Goal: Transaction & Acquisition: Purchase product/service

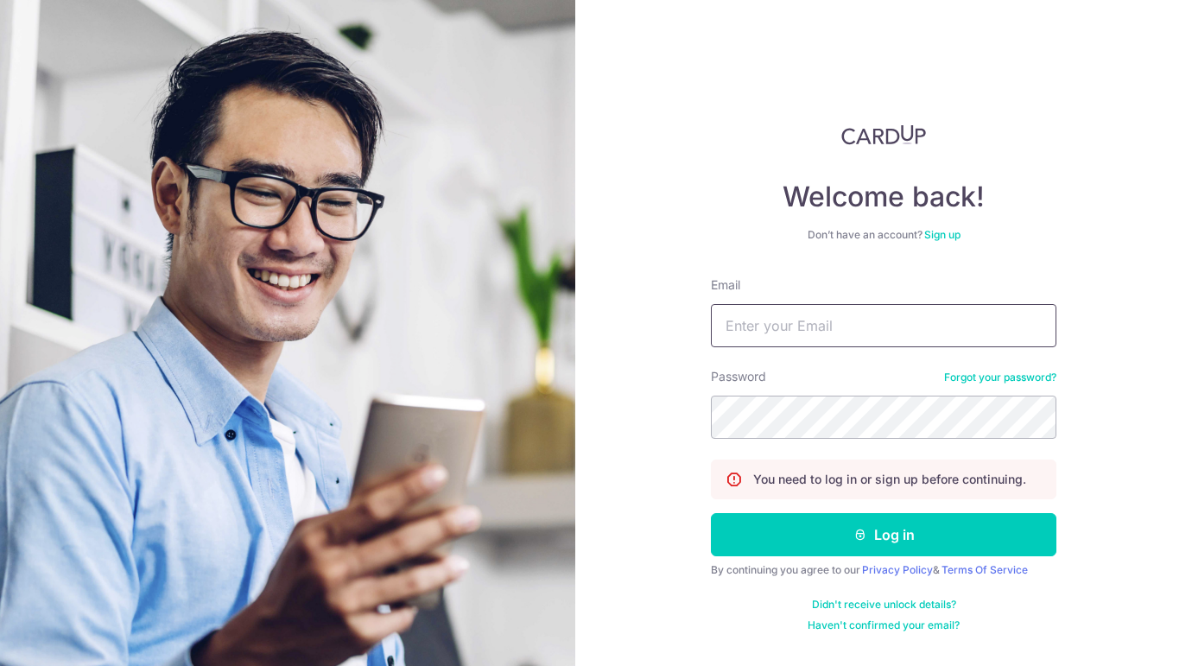
click at [789, 324] on input "Email" at bounding box center [883, 325] width 345 height 43
click at [707, 336] on div "Welcome back! Don’t have an account? Sign up Email Password Forgot your passwor…" at bounding box center [883, 333] width 617 height 666
type input "[PERSON_NAME][EMAIL_ADDRESS][DOMAIN_NAME]"
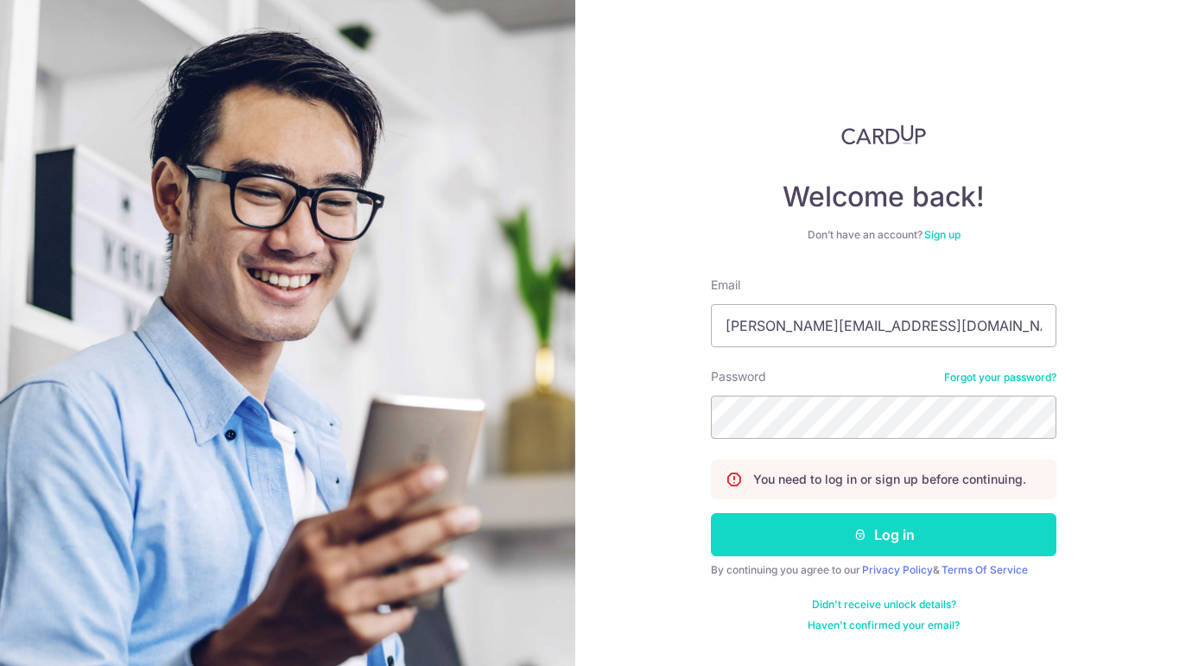
click at [799, 534] on button "Log in" at bounding box center [883, 534] width 345 height 43
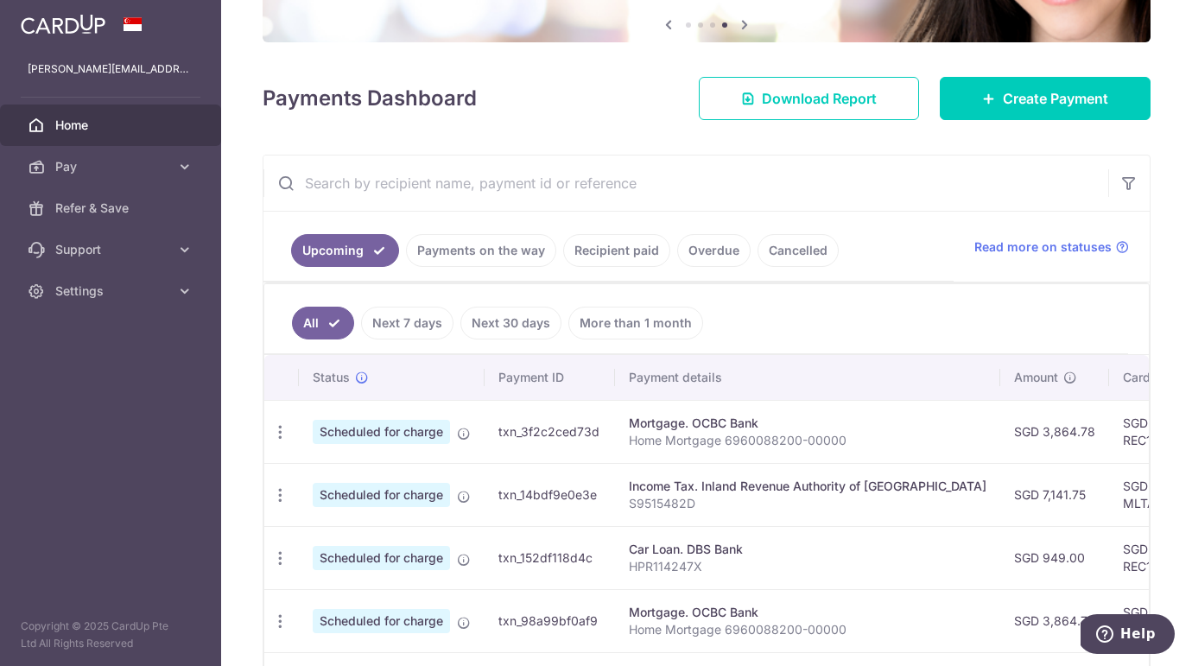
scroll to position [184, 0]
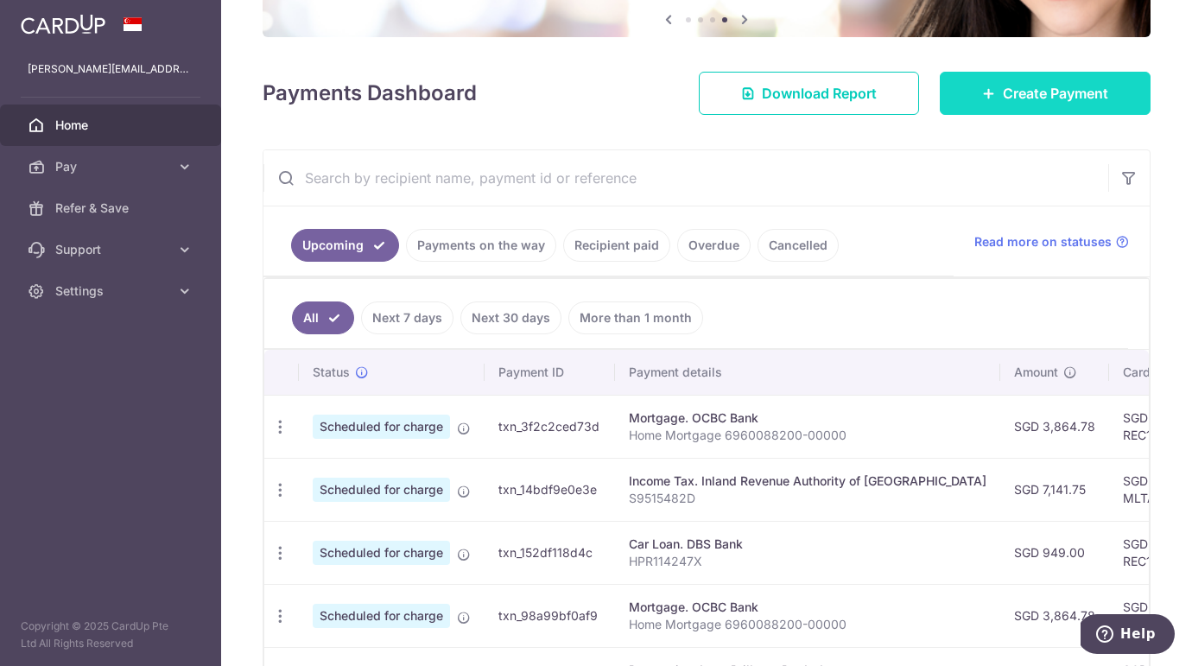
click at [1069, 99] on span "Create Payment" at bounding box center [1055, 93] width 105 height 21
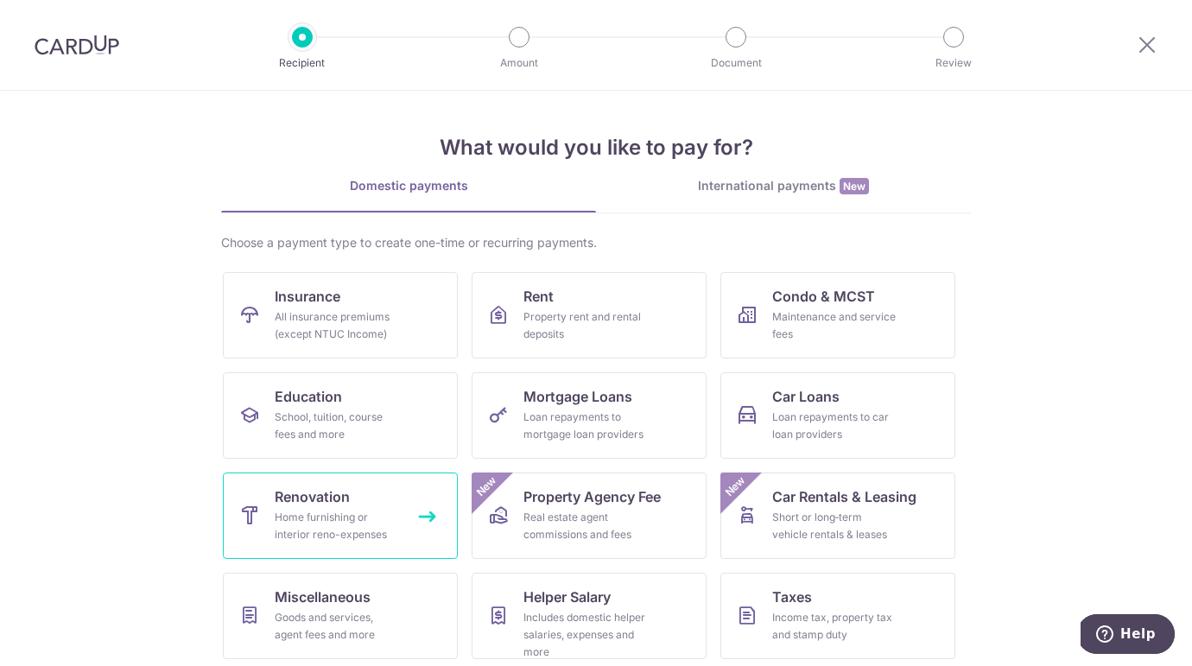
scroll to position [107, 0]
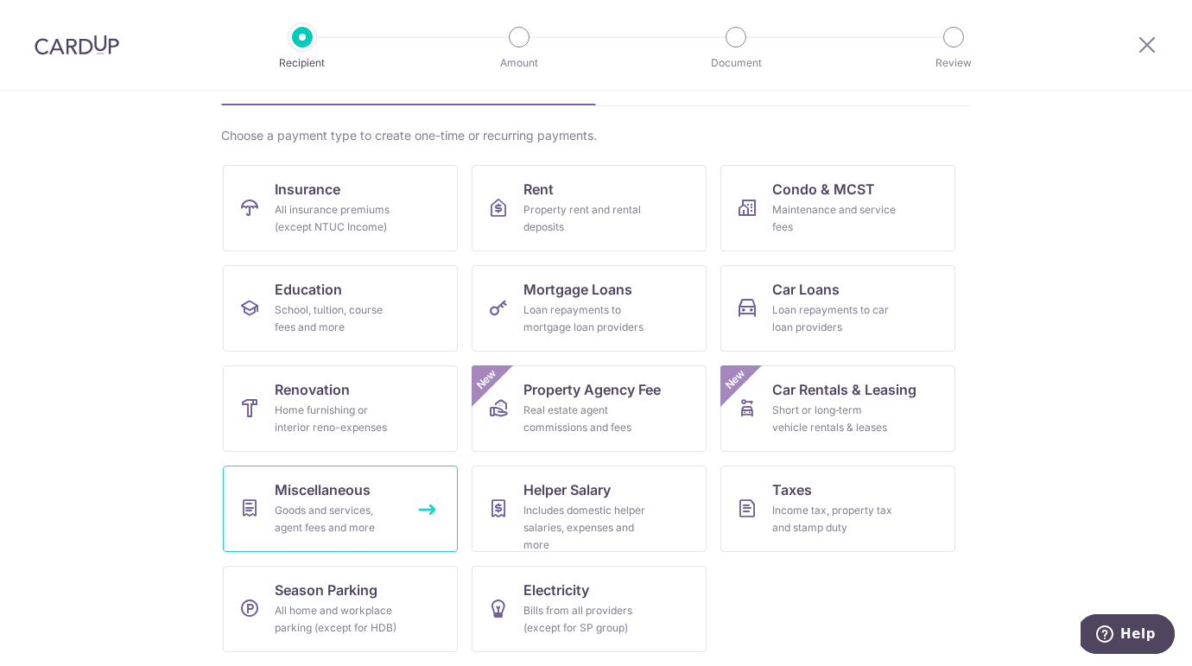
click at [334, 481] on span "Miscellaneous" at bounding box center [323, 489] width 96 height 21
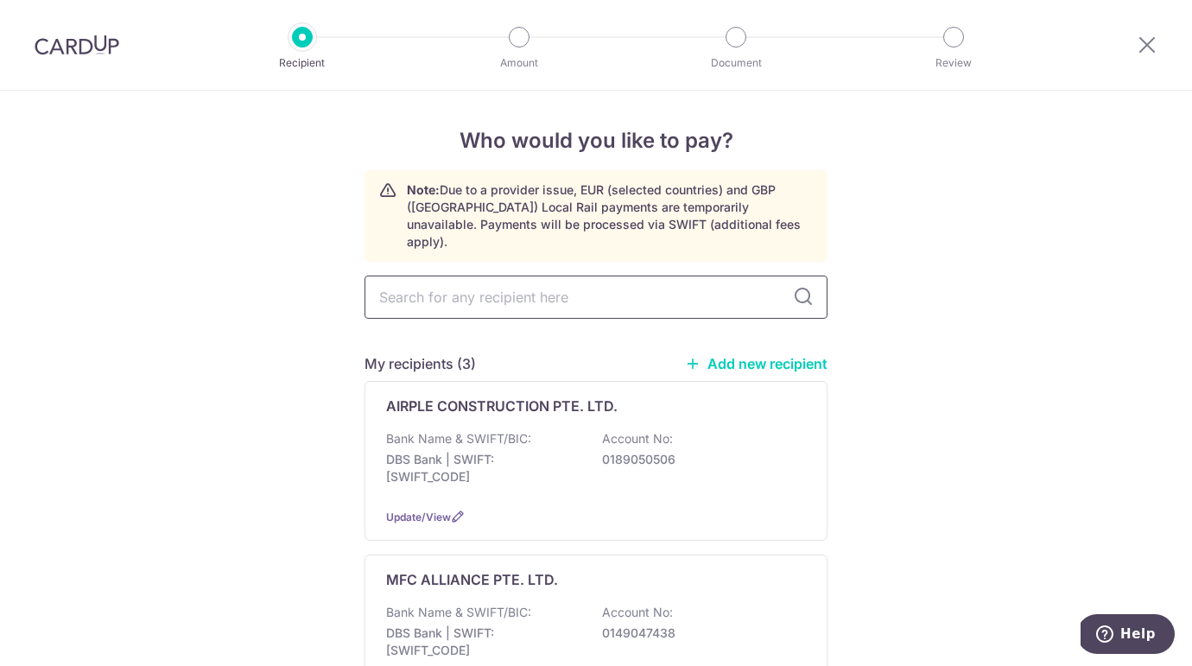
paste input "SANCTUAIRY PTE LTD"
type input "SANCTUAIRY PTE LTD"
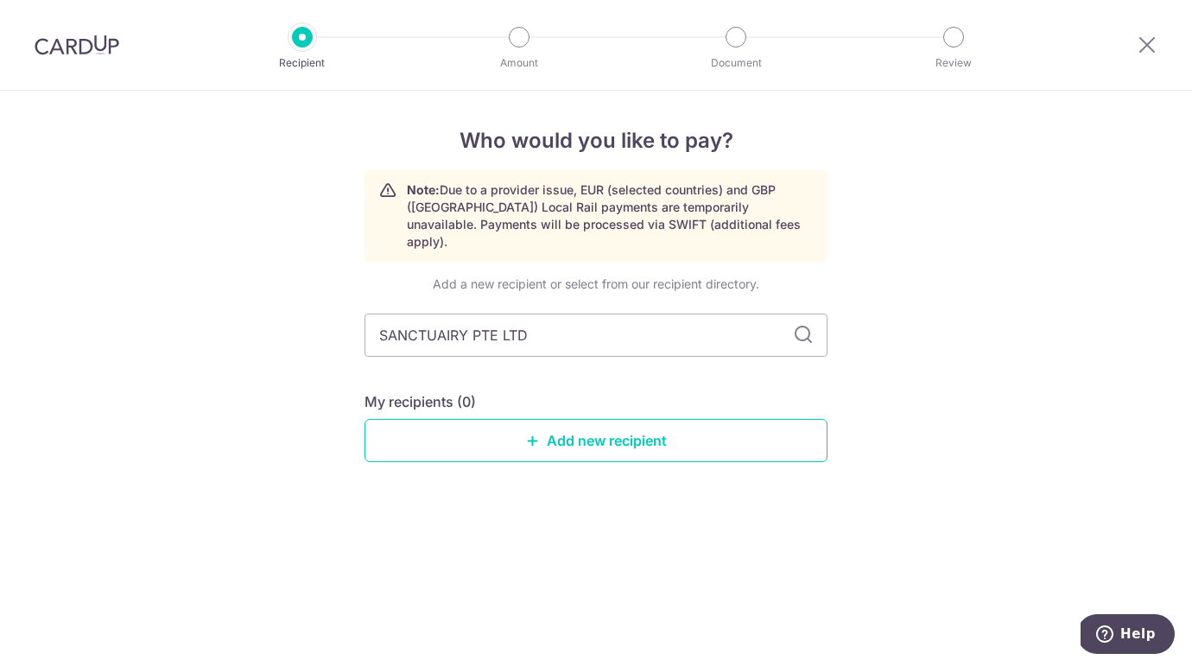
click at [802, 285] on div "Add a new recipient or select from our recipient directory. SANCTUAIRY PTE LTD …" at bounding box center [595, 383] width 463 height 214
click at [813, 325] on icon at bounding box center [803, 335] width 21 height 21
click at [659, 432] on link "Add new recipient" at bounding box center [595, 440] width 463 height 43
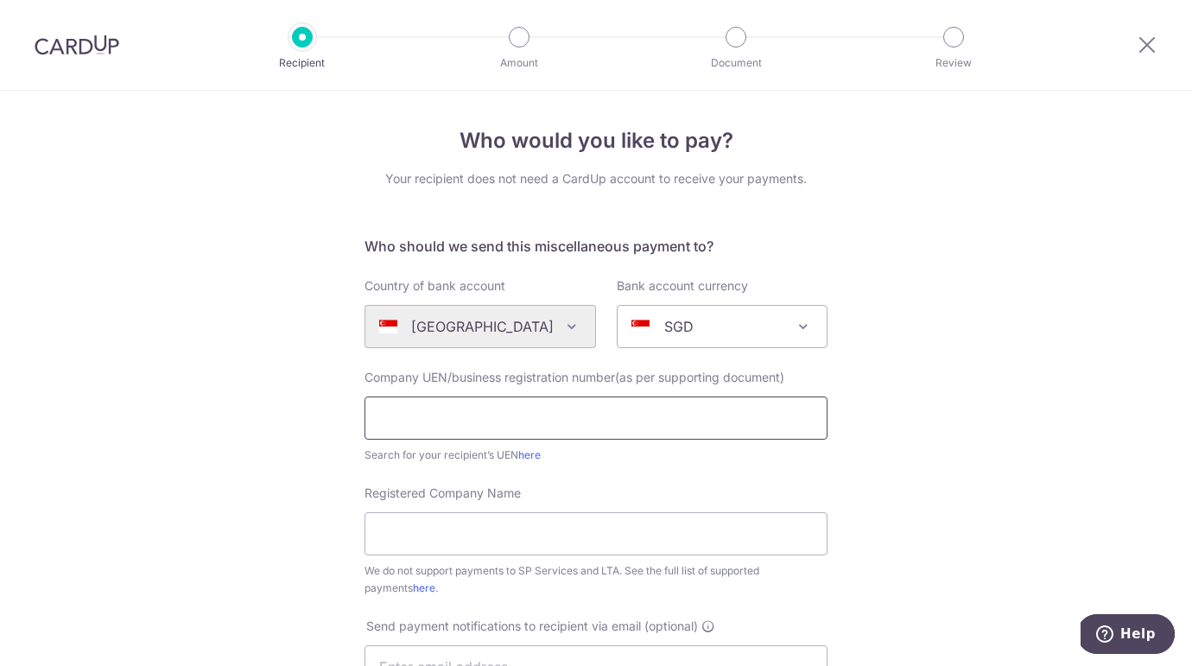
click at [491, 415] on input "text" at bounding box center [595, 417] width 463 height 43
click at [415, 537] on input "Registered Company Name" at bounding box center [595, 533] width 463 height 43
paste input "SANCTUAIRY PTE LTD"
type input "SANCTUAIRY PTE LTD"
click at [520, 424] on input "text" at bounding box center [595, 417] width 463 height 43
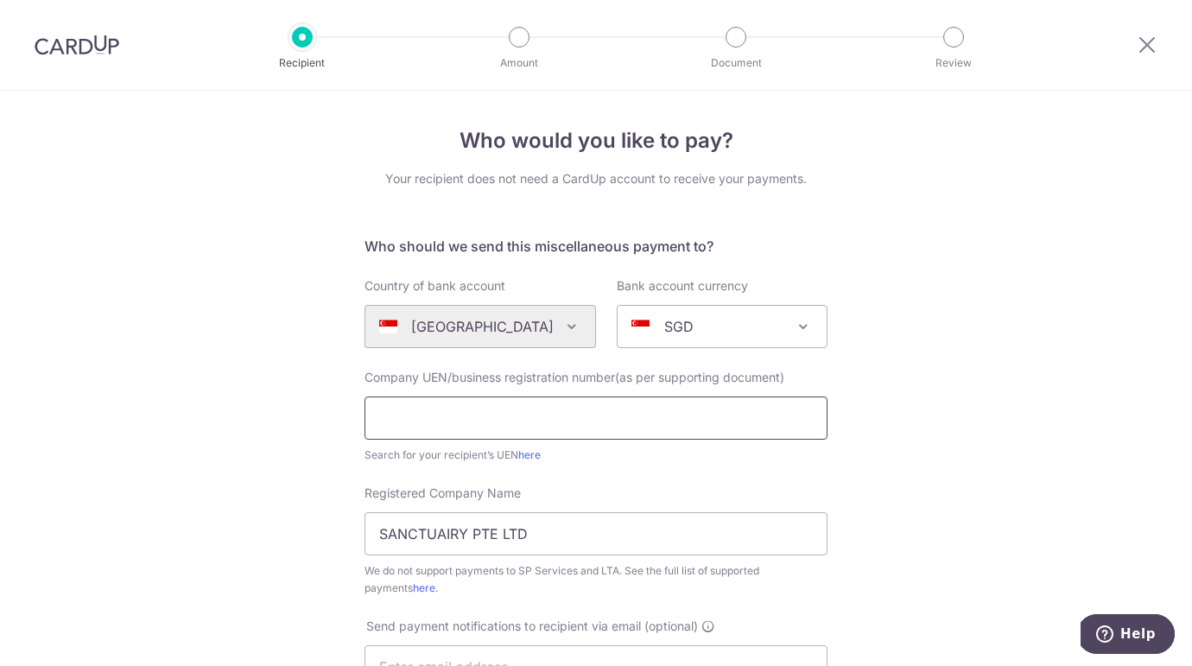
paste input "202519215H"
type input "202519215H"
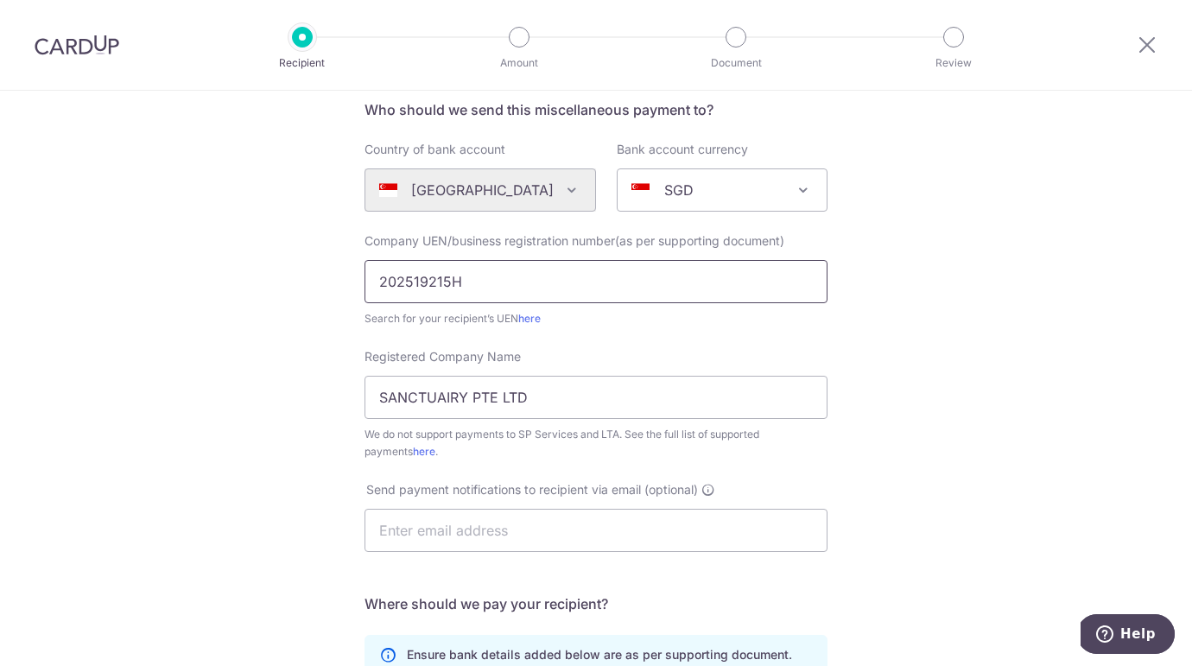
scroll to position [141, 0]
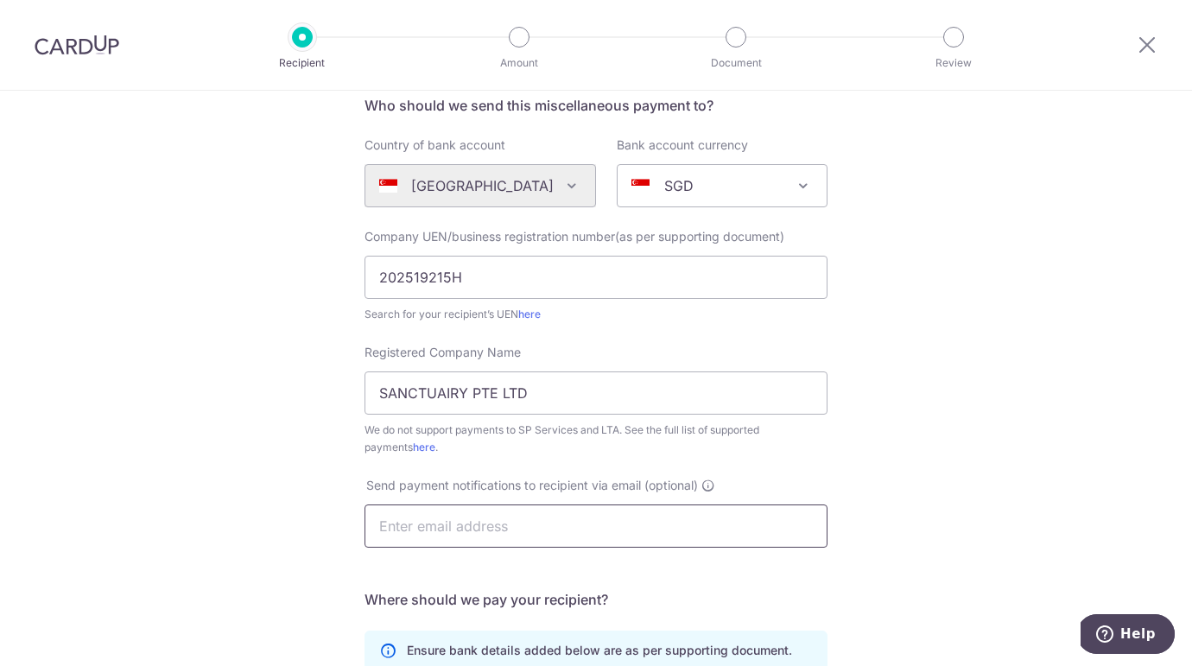
click at [504, 512] on input "text" at bounding box center [595, 525] width 463 height 43
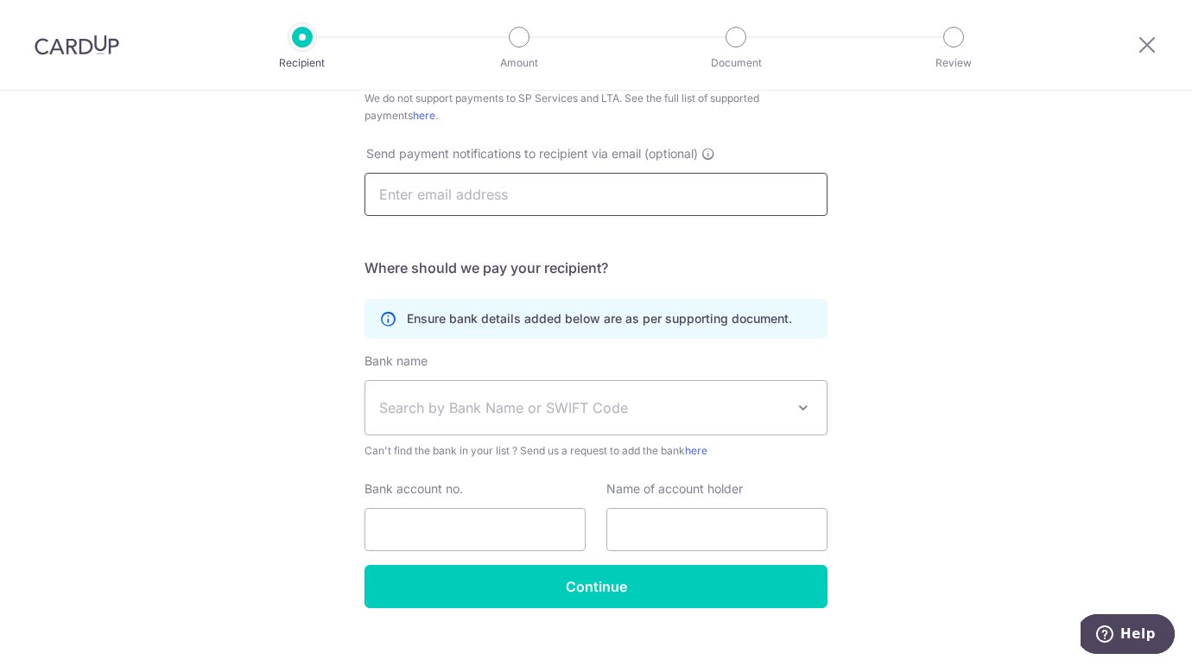
scroll to position [475, 0]
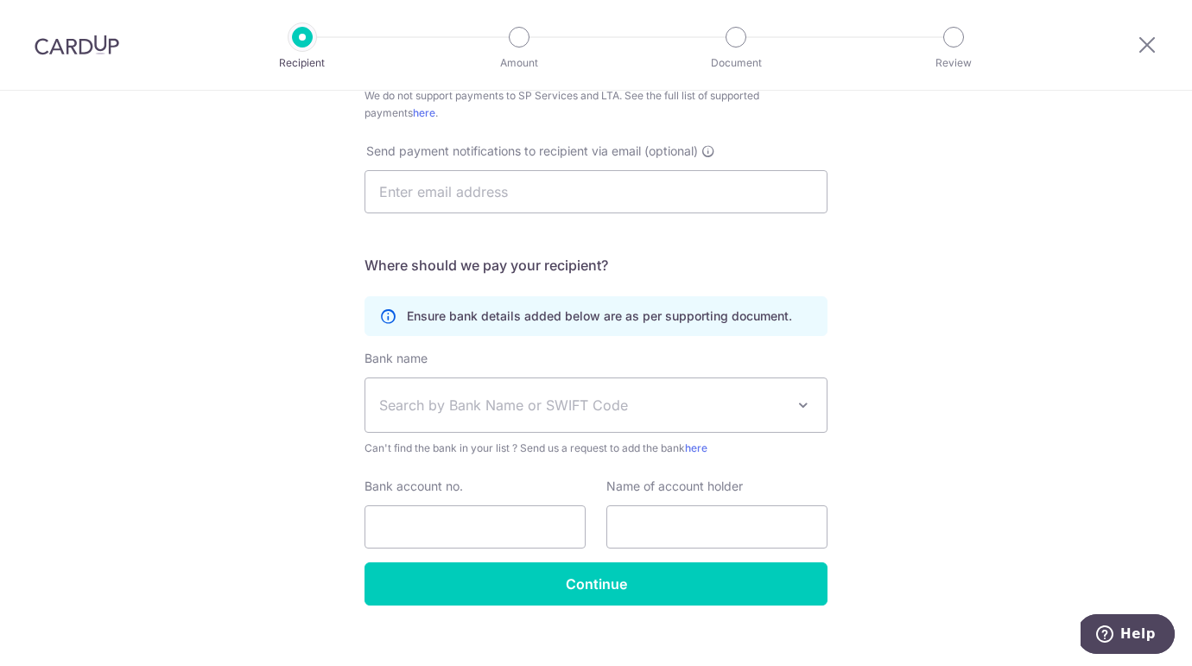
click at [504, 406] on span "Search by Bank Name or SWIFT Code" at bounding box center [582, 405] width 406 height 21
click at [467, 399] on span "Search by Bank Name or SWIFT Code" at bounding box center [582, 405] width 406 height 21
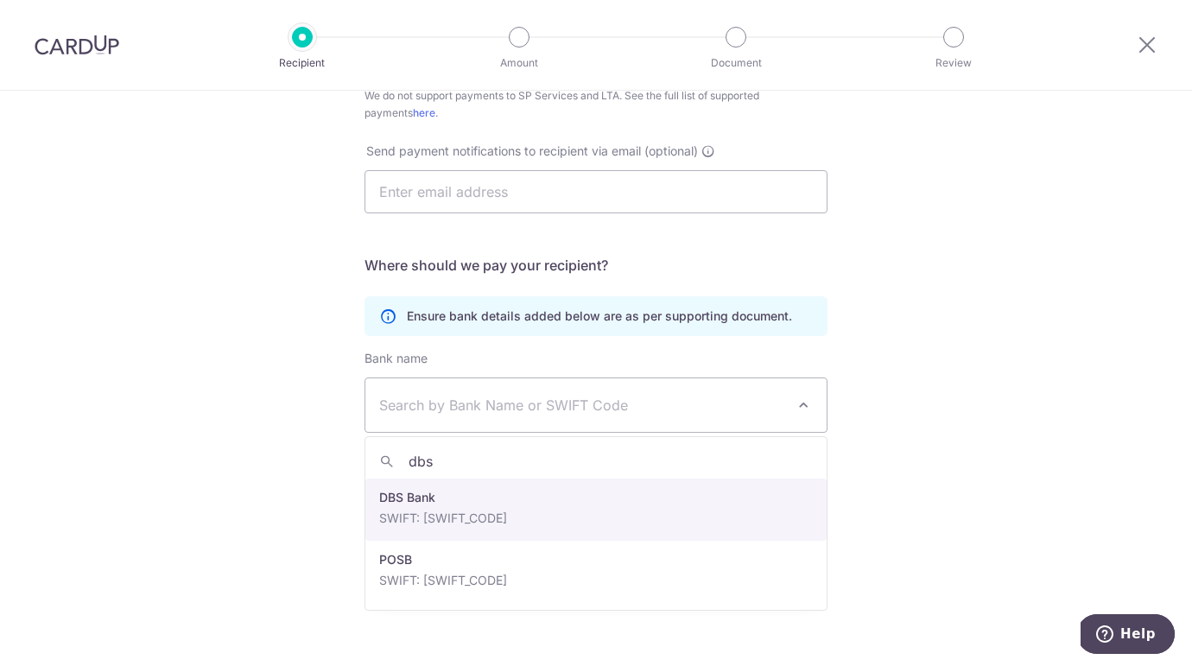
type input "dbs"
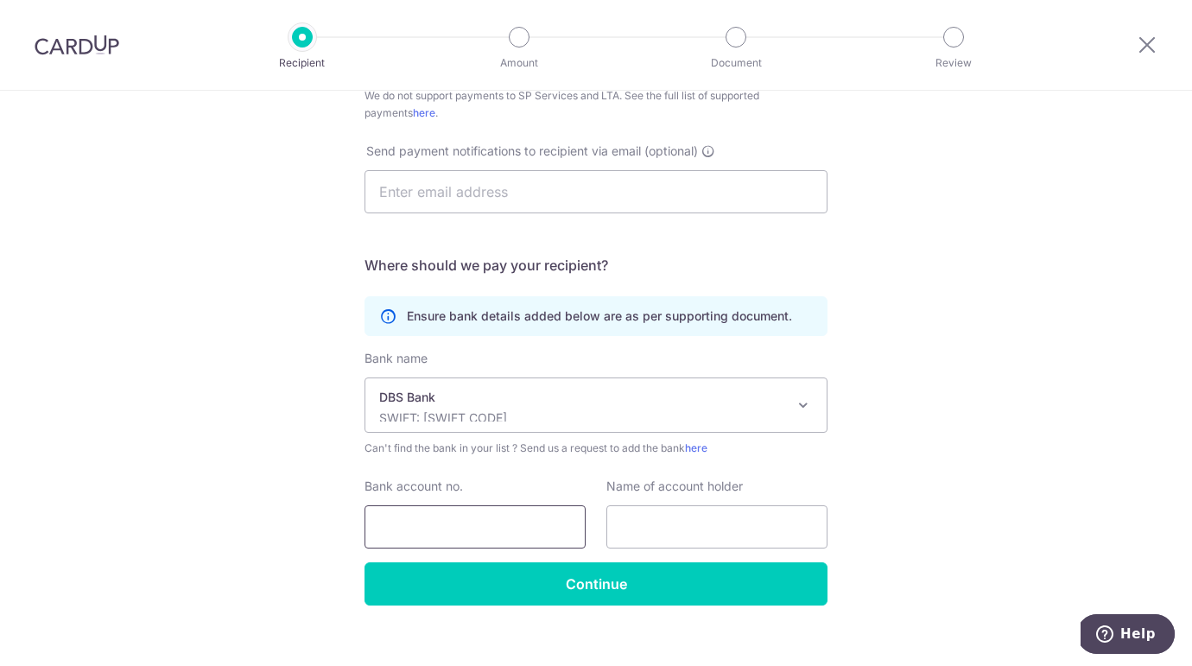
select select "6"
click at [453, 537] on input "Bank account no." at bounding box center [474, 526] width 221 height 43
paste input "072-133812-2"
click at [413, 527] on input "072-133812-2" at bounding box center [474, 526] width 221 height 43
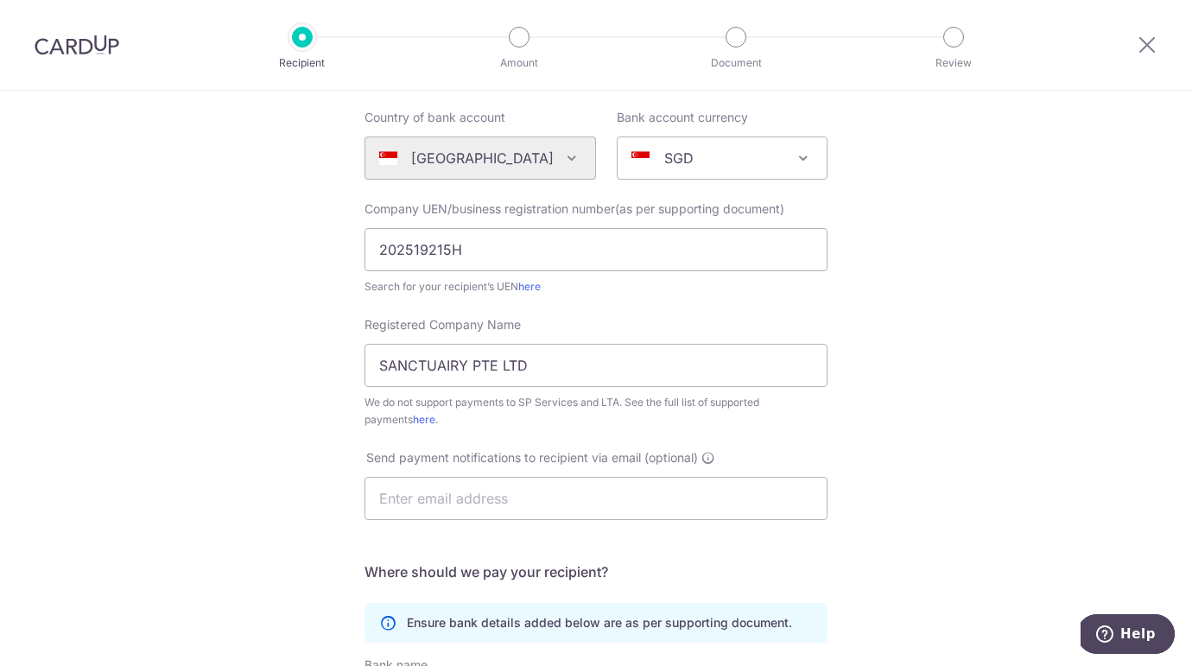
scroll to position [31, 0]
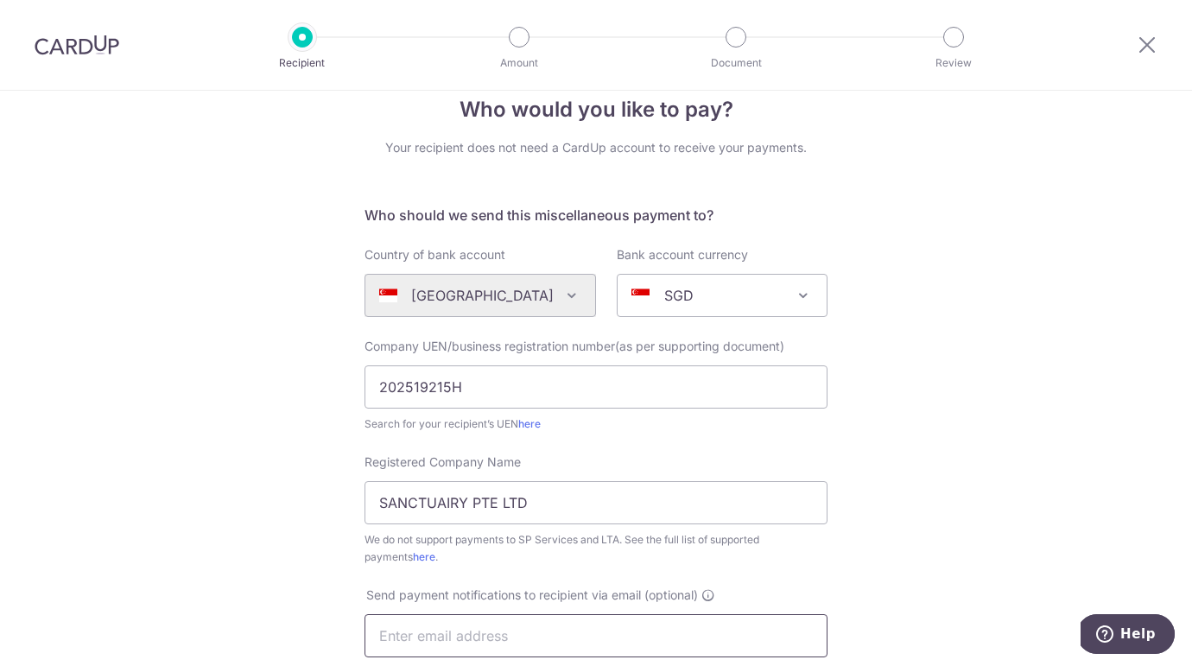
type input "0721338122"
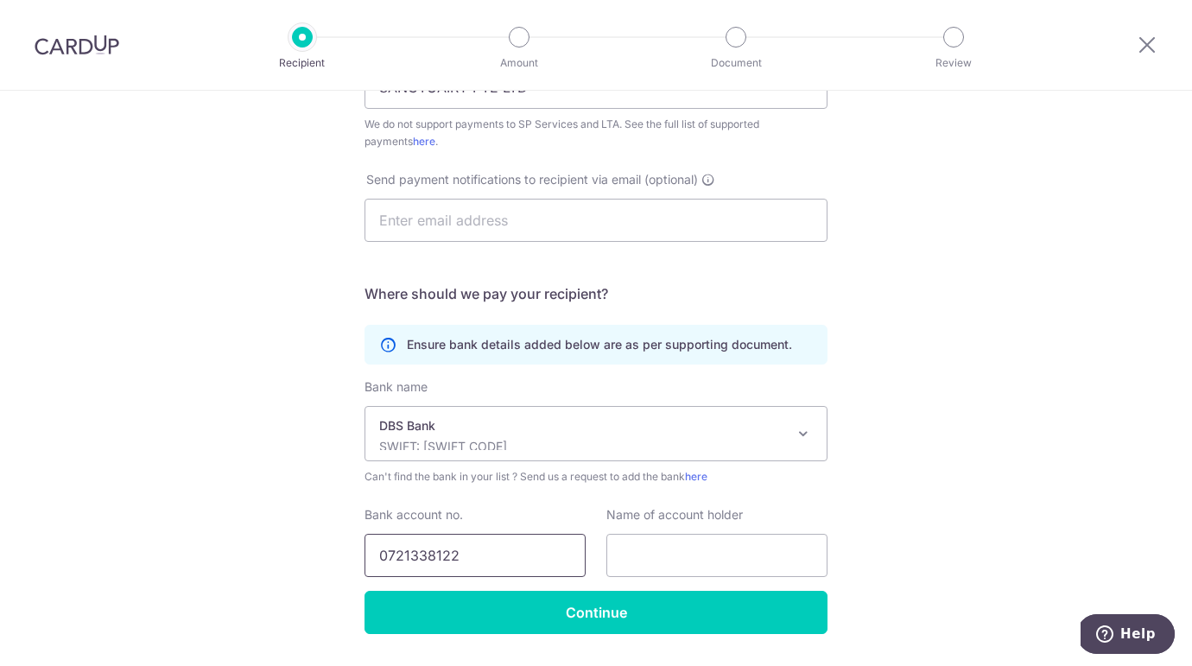
scroll to position [463, 0]
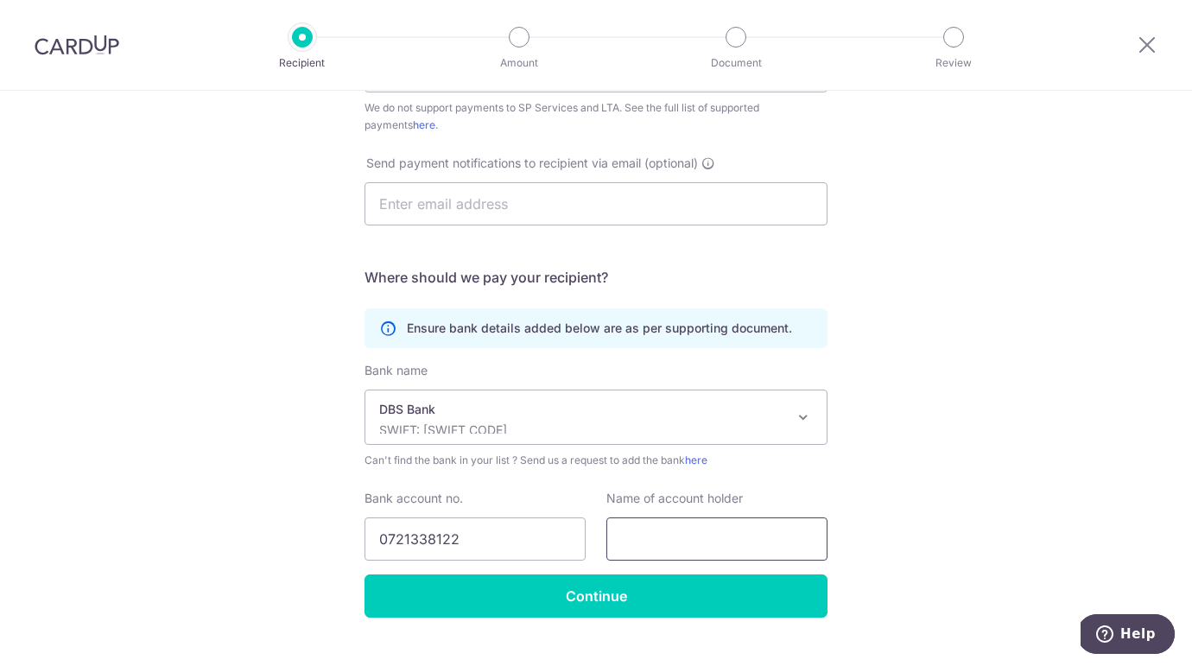
click at [668, 529] on input "text" at bounding box center [716, 538] width 221 height 43
paste input "SANCTUAIRY PTE LTD"
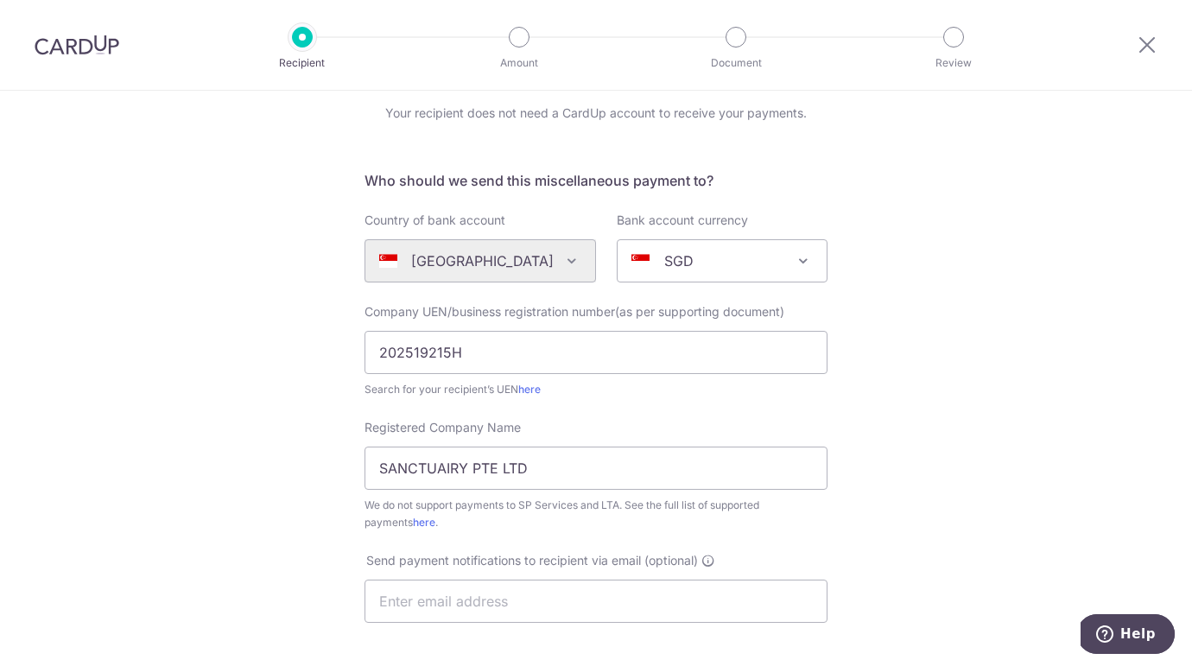
type input "SANCTUAIRY PTE LTD"
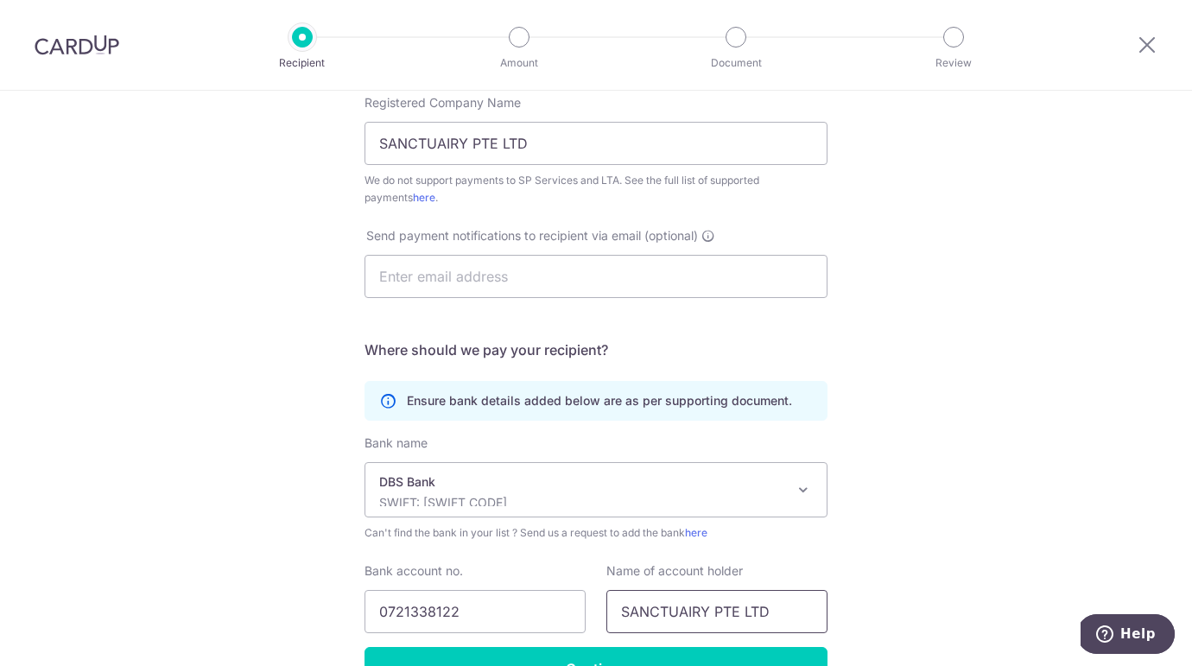
scroll to position [496, 0]
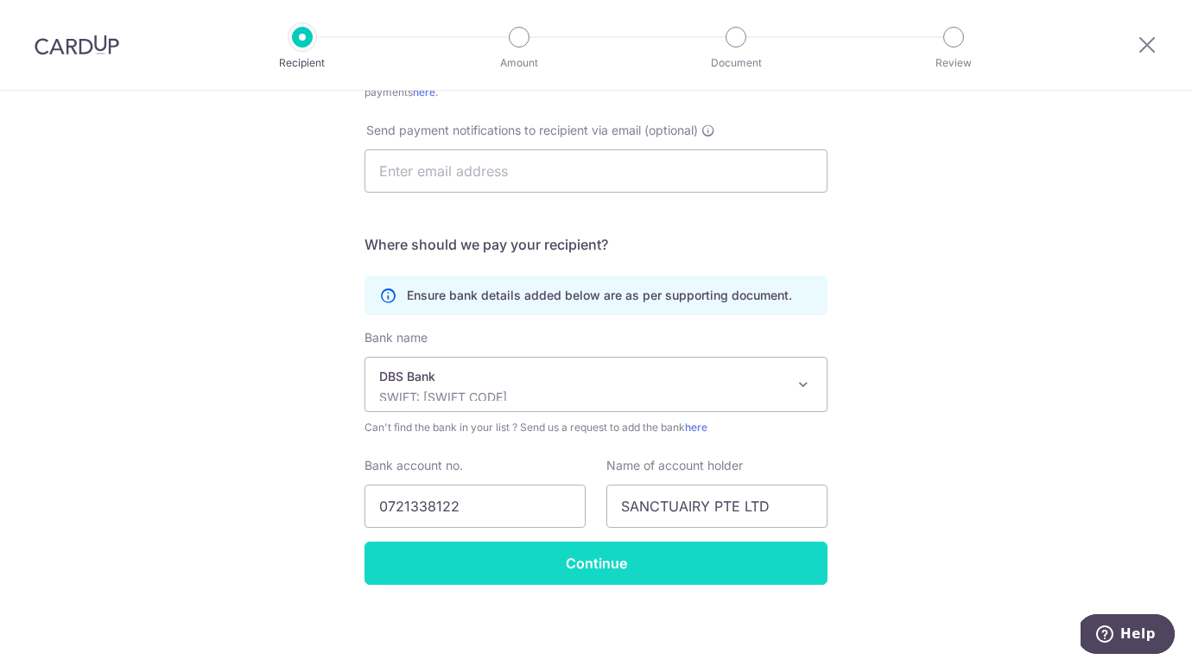
click at [578, 567] on input "Continue" at bounding box center [595, 563] width 463 height 43
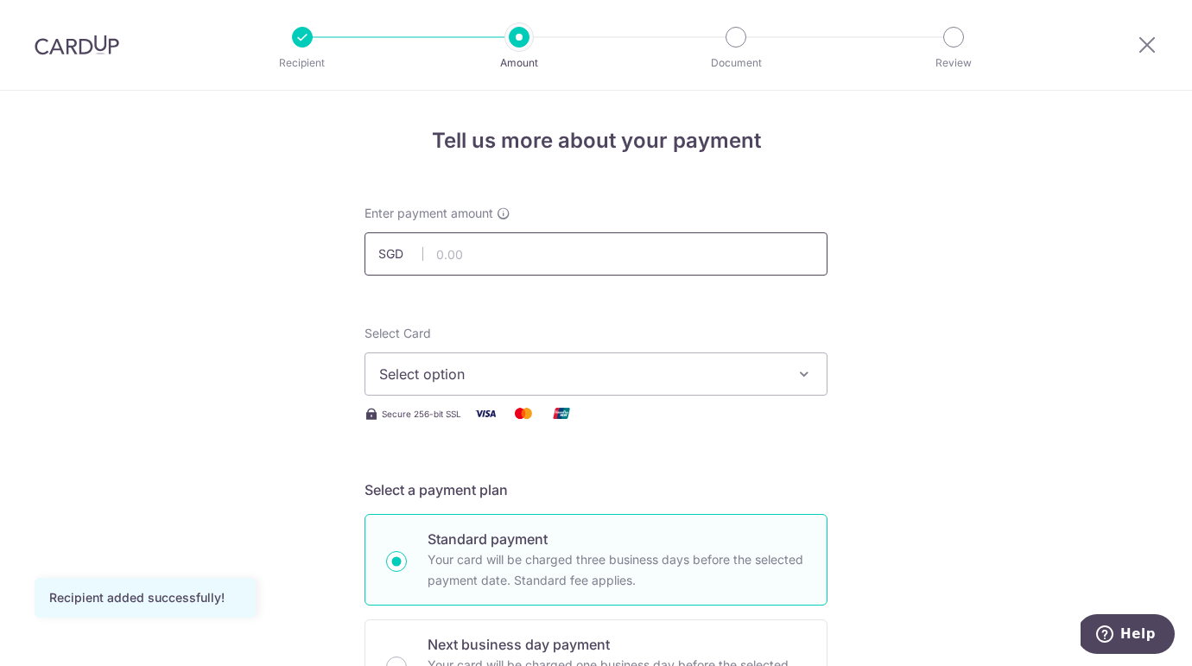
click at [523, 244] on input "text" at bounding box center [595, 253] width 463 height 43
type input "875.00"
click at [548, 359] on button "Select option" at bounding box center [595, 373] width 463 height 43
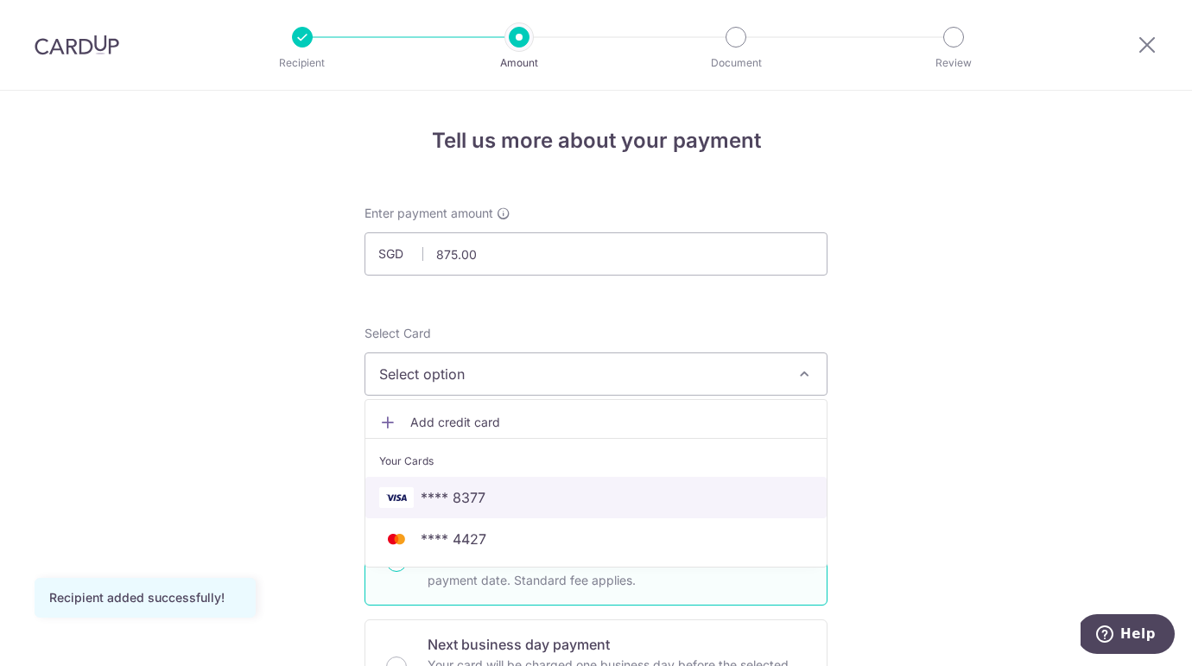
click at [561, 490] on span "**** 8377" at bounding box center [596, 497] width 434 height 21
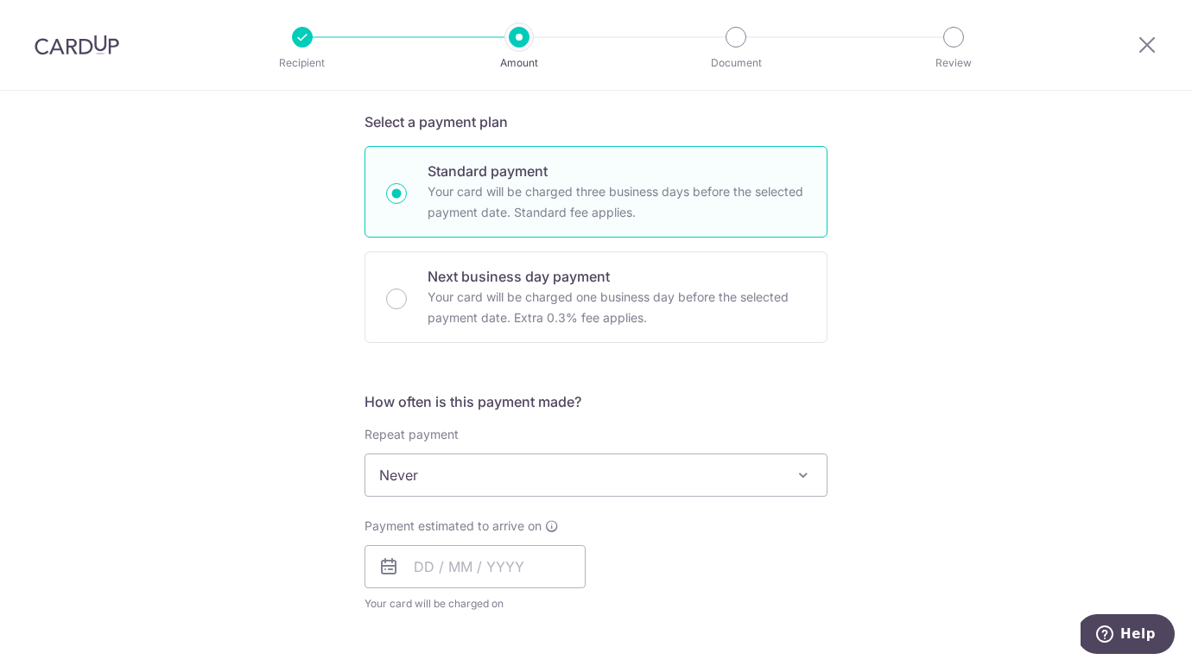
scroll to position [371, 0]
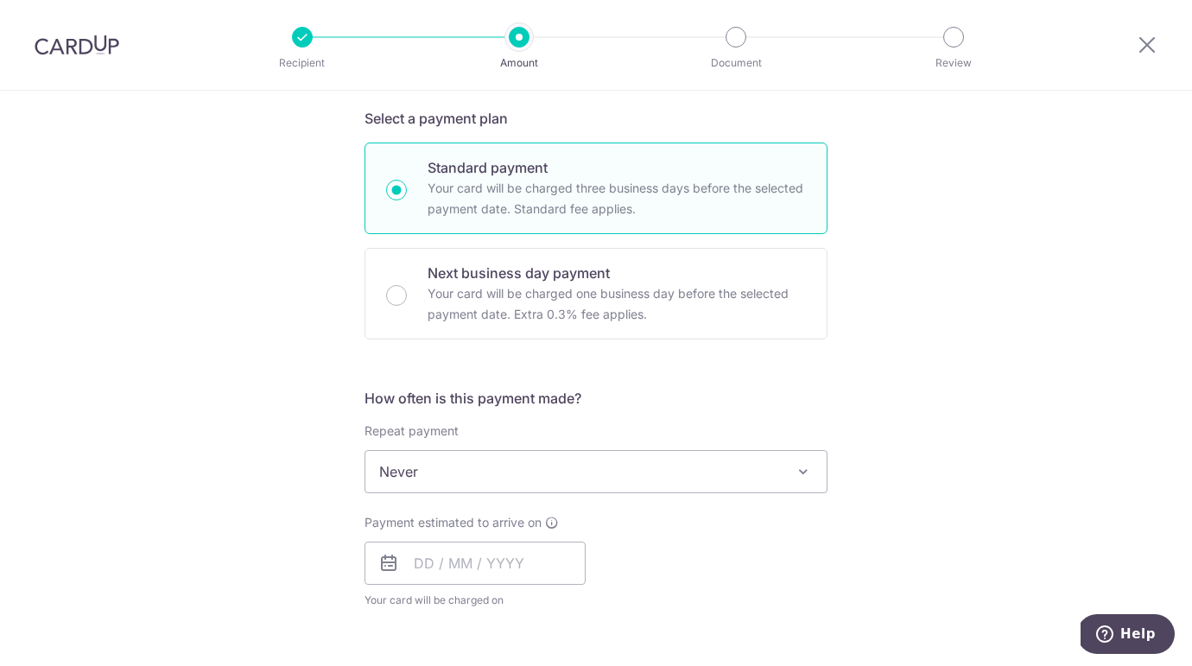
click at [537, 463] on span "Never" at bounding box center [595, 471] width 461 height 41
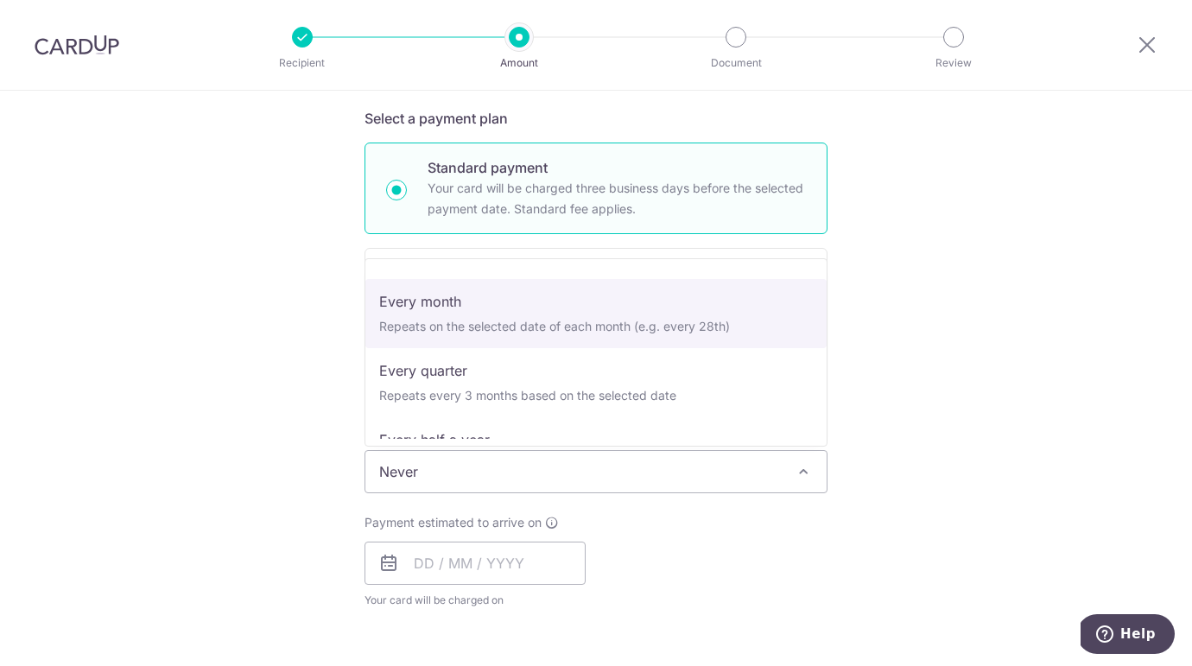
scroll to position [173, 0]
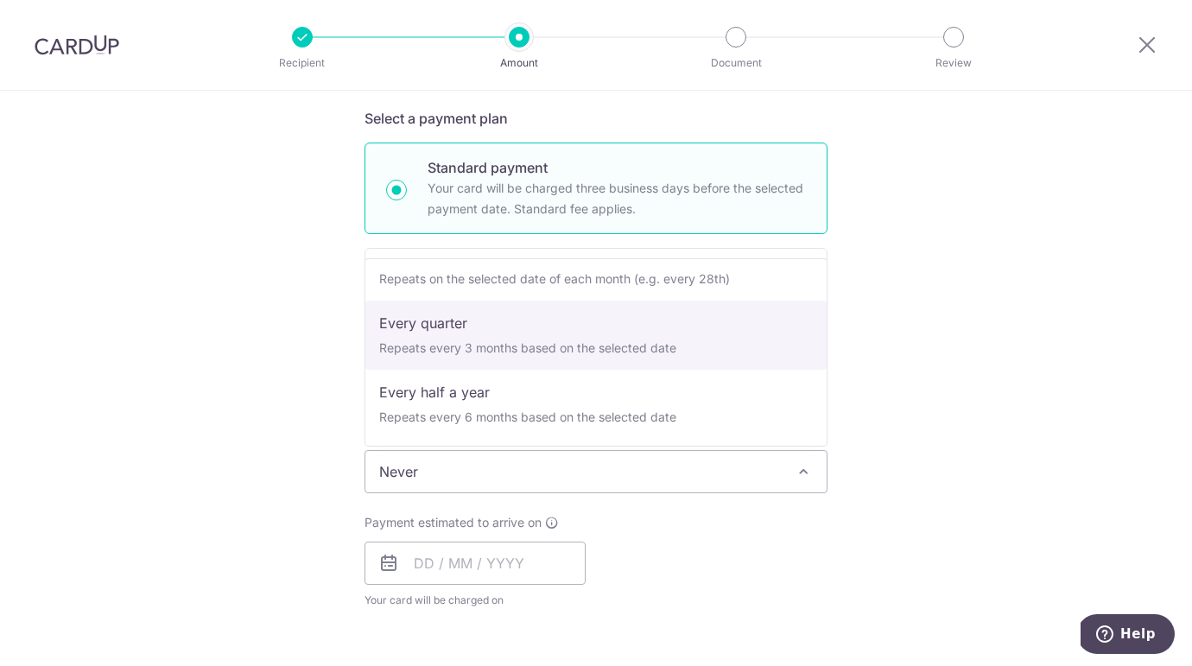
select select "4"
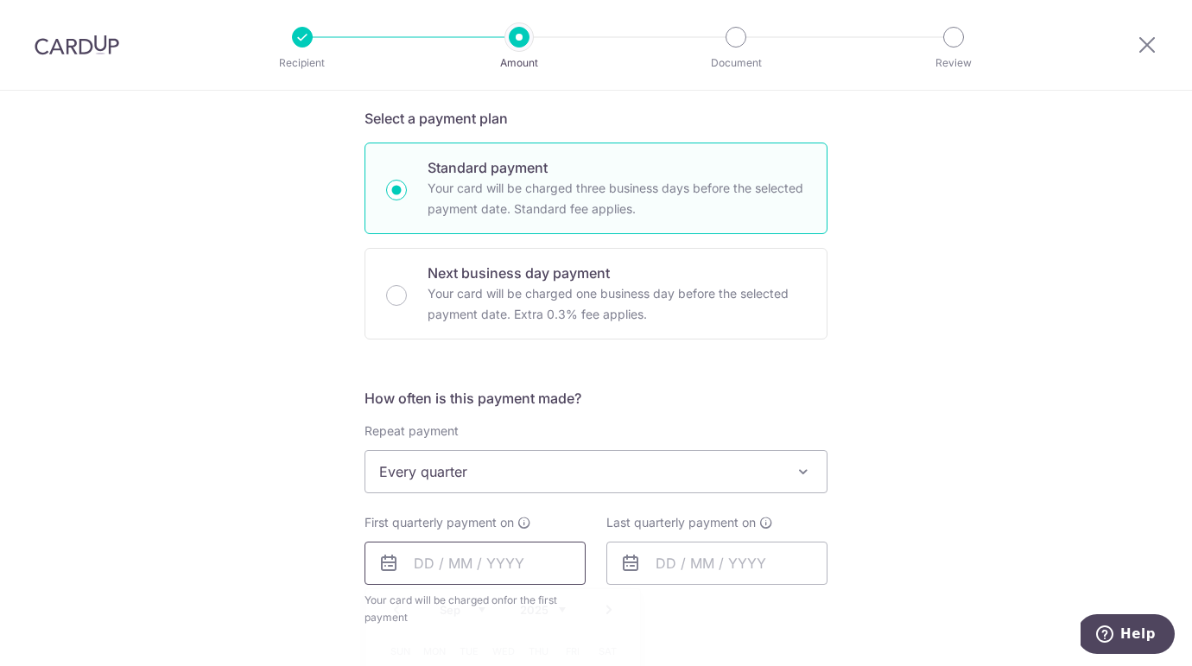
click at [428, 565] on input "text" at bounding box center [474, 563] width 221 height 43
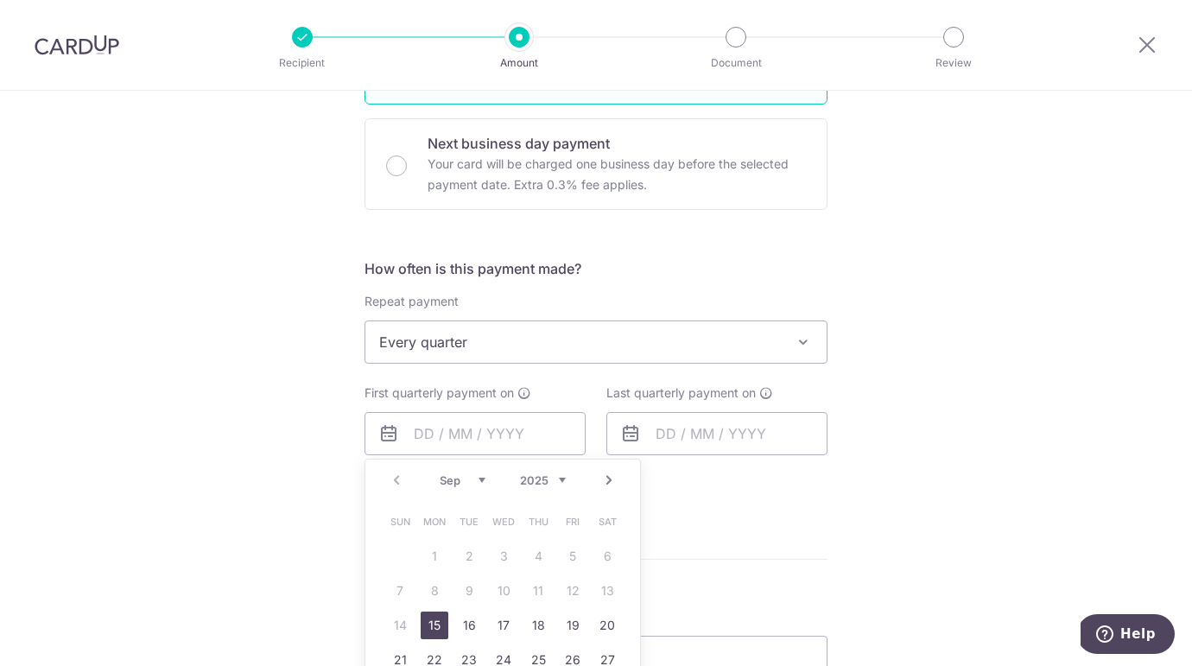
click at [437, 626] on link "15" at bounding box center [435, 625] width 28 height 28
type input "[DATE]"
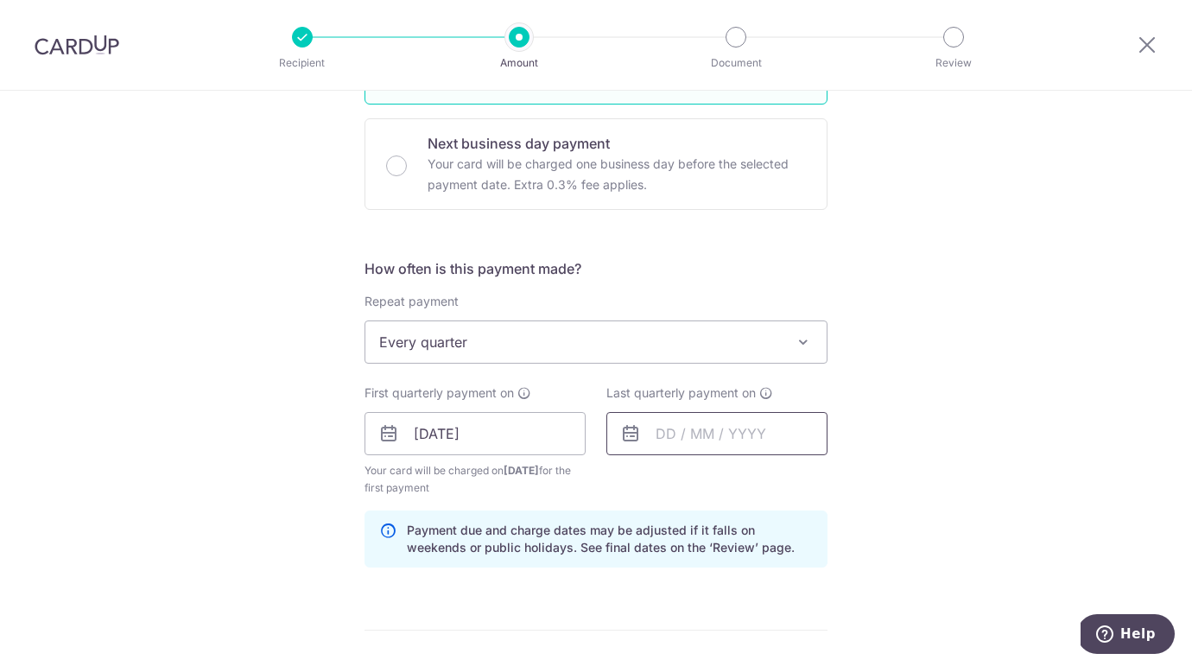
click at [671, 432] on input "text" at bounding box center [716, 433] width 221 height 43
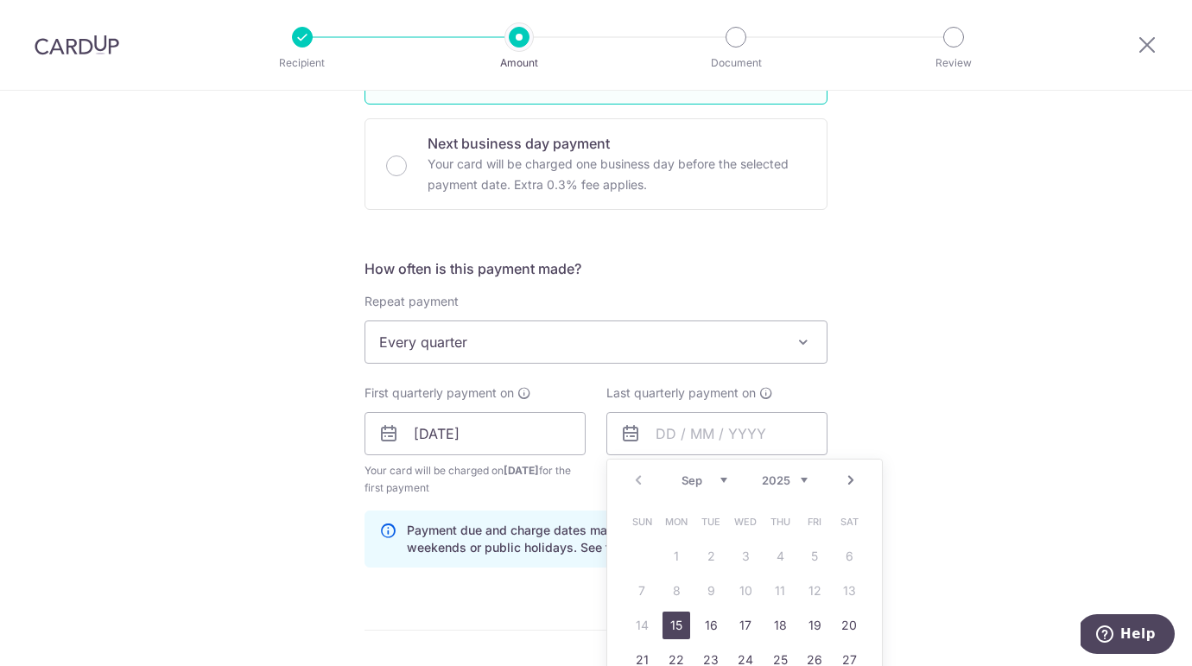
click at [852, 483] on link "Next" at bounding box center [850, 480] width 21 height 21
click at [631, 483] on link "Prev" at bounding box center [638, 480] width 21 height 21
click at [673, 622] on link "15" at bounding box center [676, 625] width 28 height 28
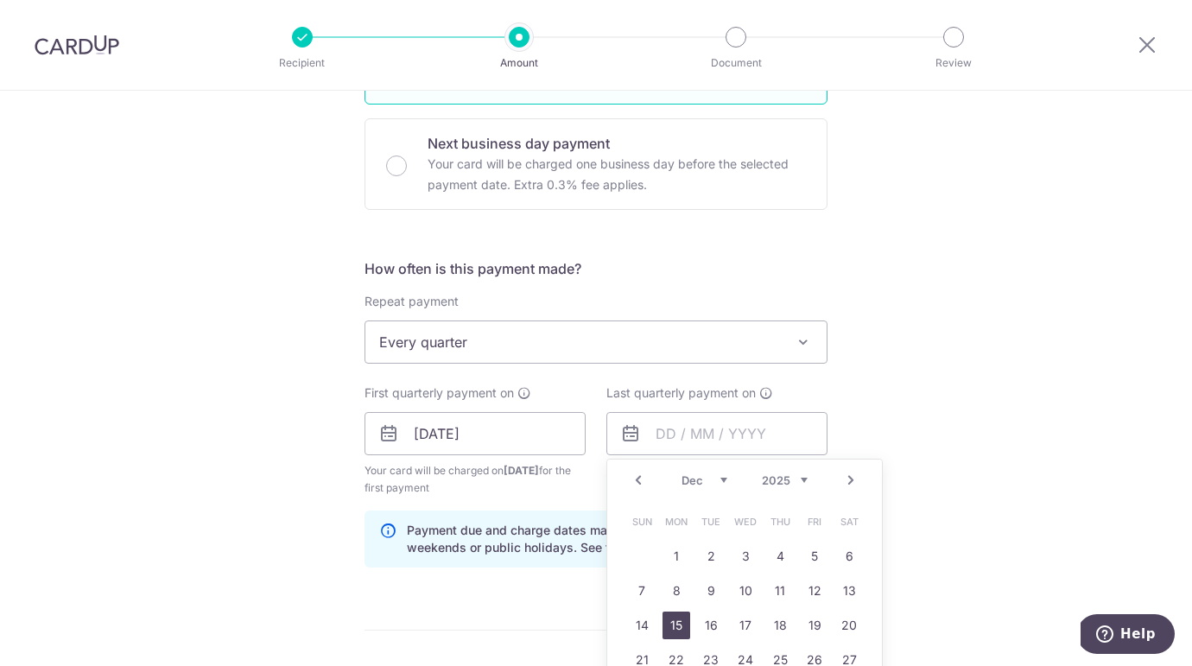
type input "[DATE]"
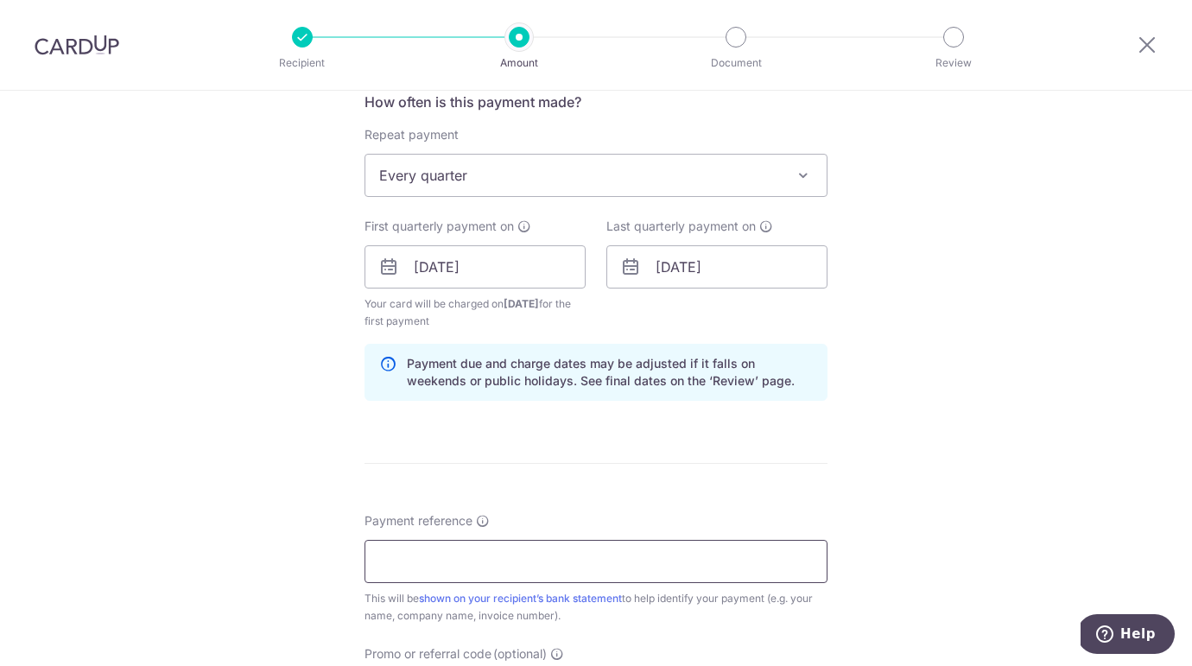
scroll to position [675, 0]
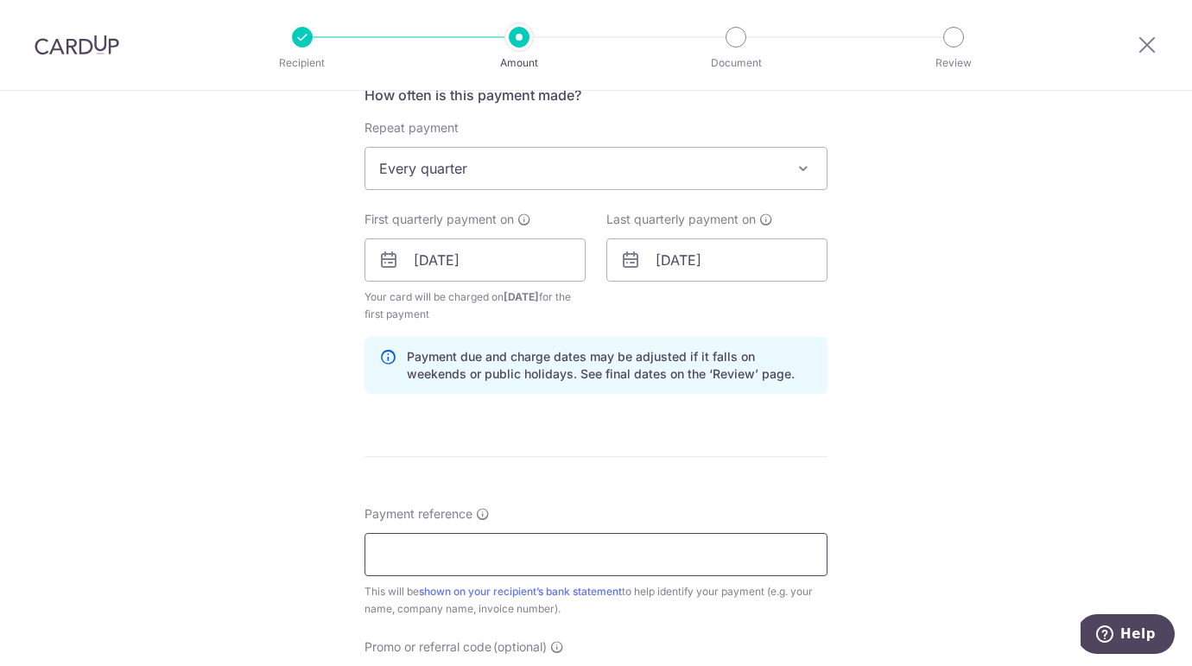
click at [542, 563] on input "Payment reference" at bounding box center [595, 554] width 463 height 43
paste input "QUO-202508100"
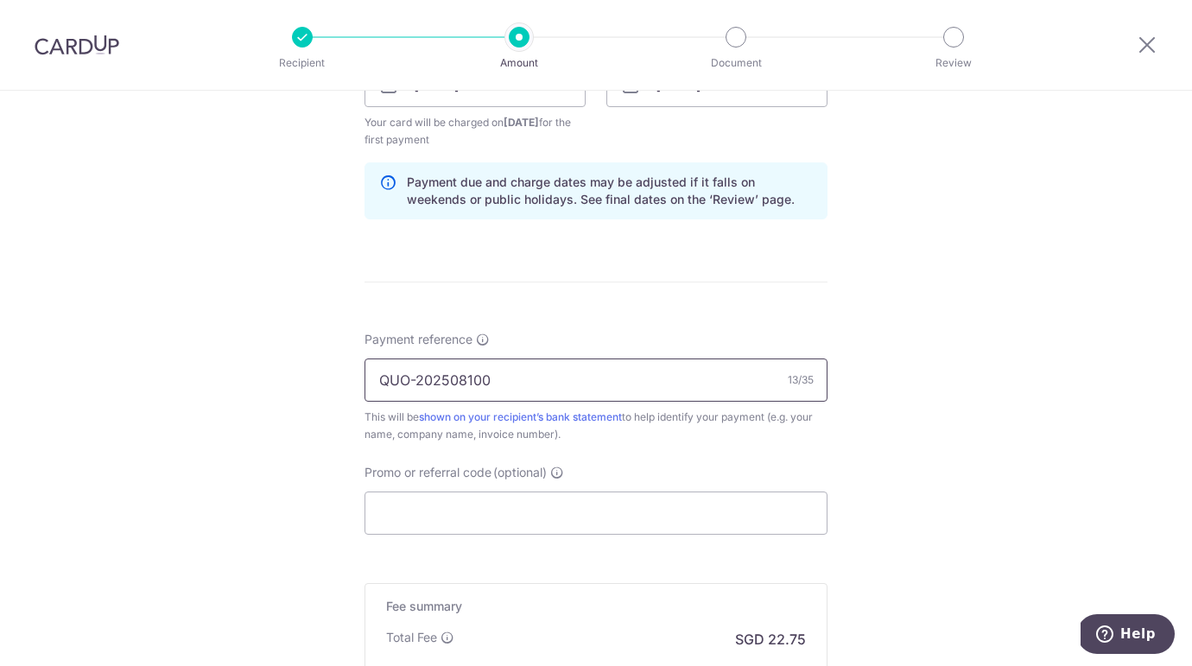
scroll to position [888, 0]
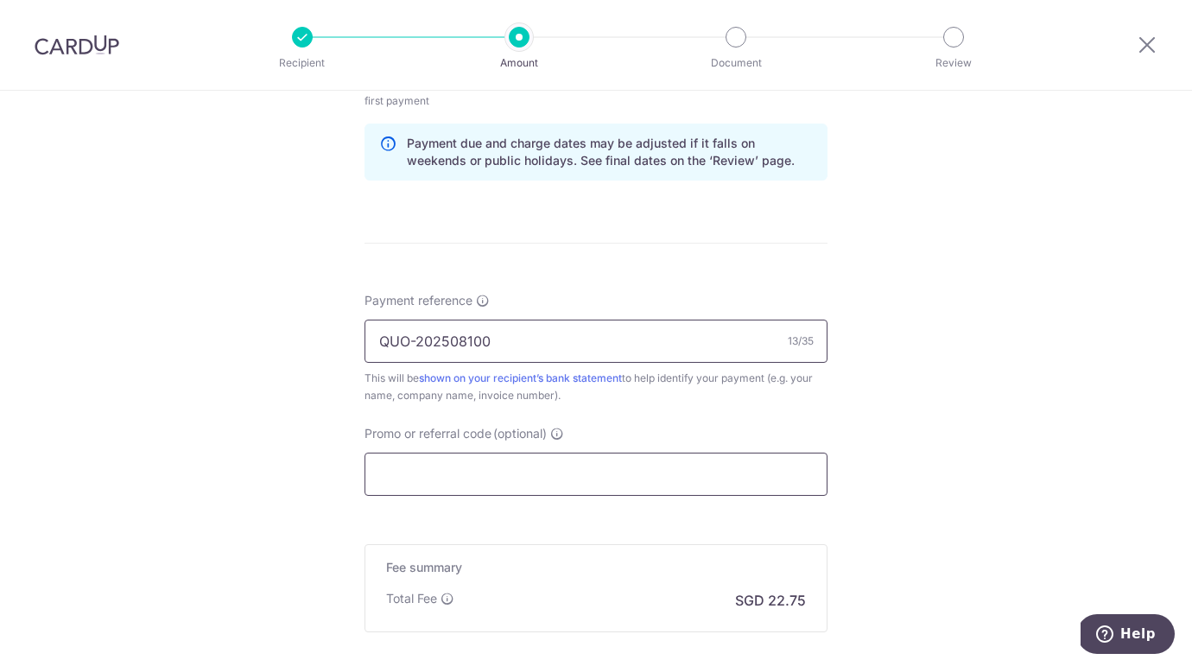
type input "QUO-202508100"
click at [506, 466] on input "Promo or referral code (optional)" at bounding box center [595, 474] width 463 height 43
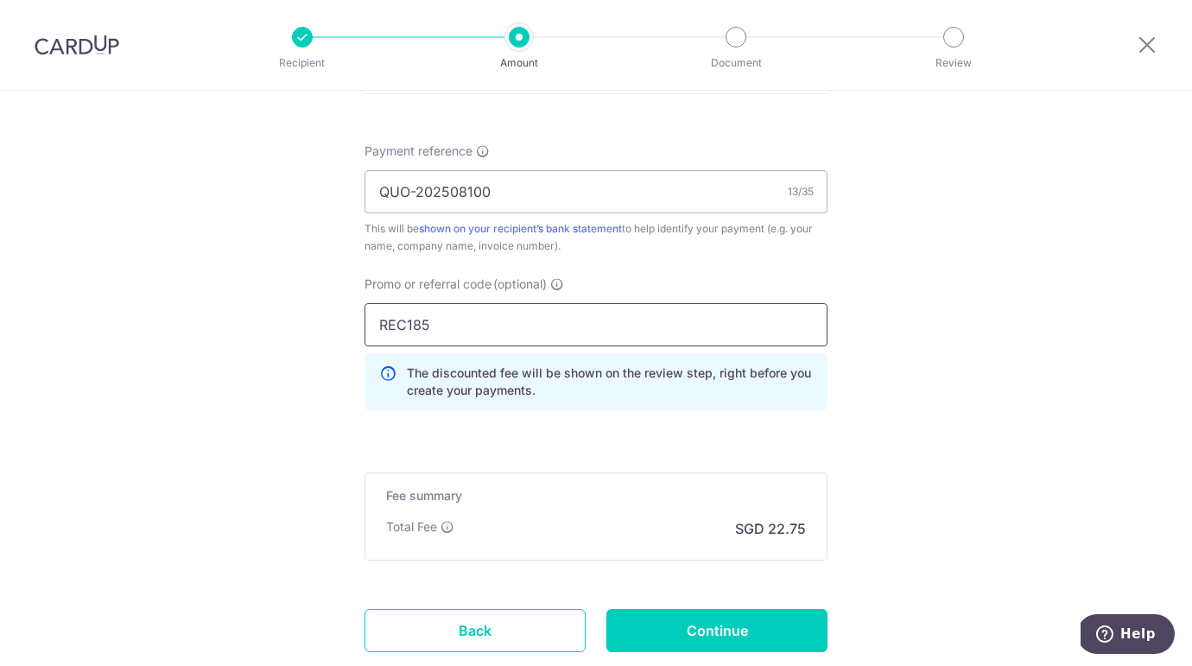
scroll to position [1051, 0]
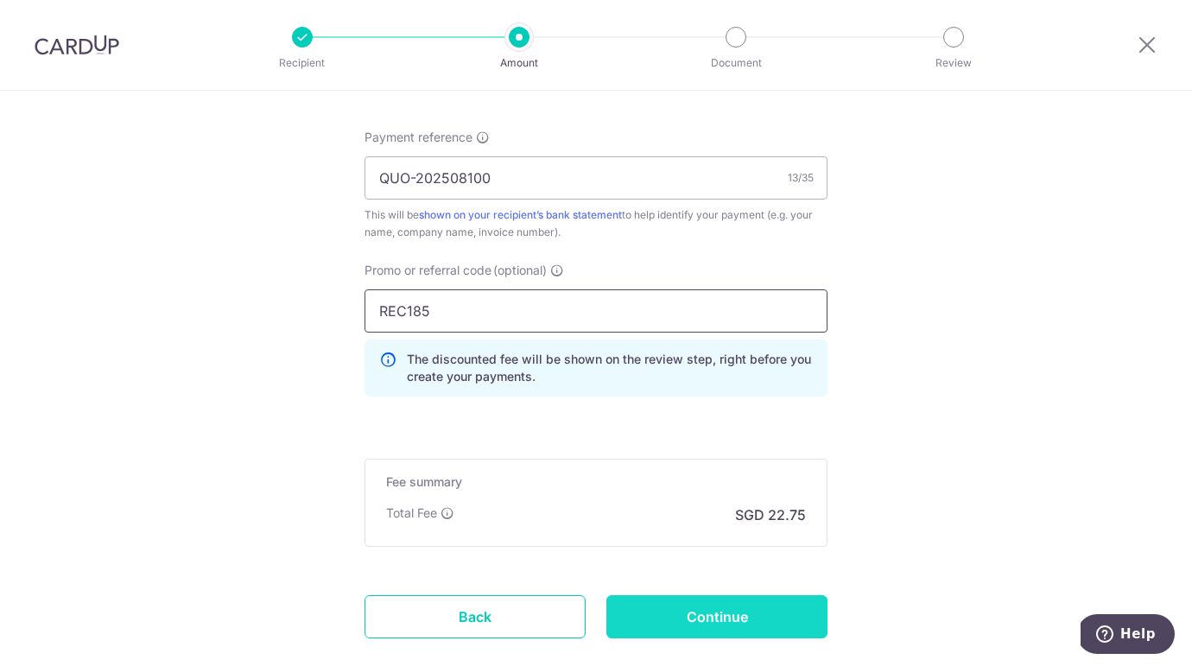
type input "REC185"
click at [675, 610] on input "Continue" at bounding box center [716, 616] width 221 height 43
type input "Create Schedule"
